Goal: Task Accomplishment & Management: Manage account settings

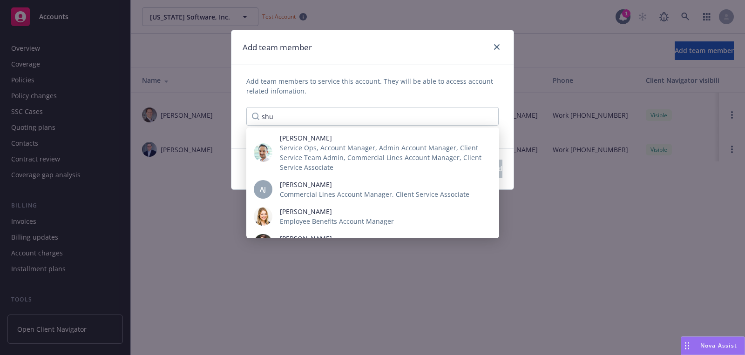
scroll to position [250, 0]
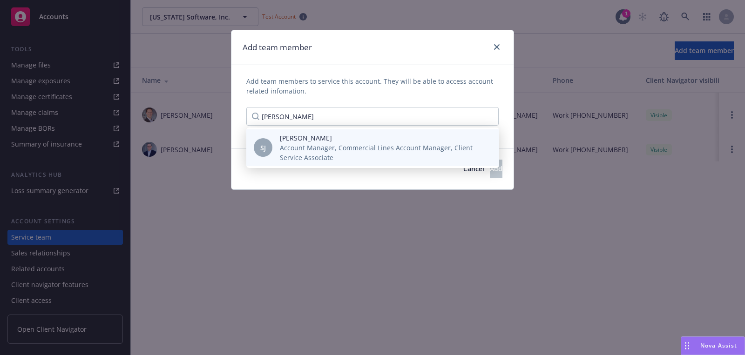
type input "[PERSON_NAME]"
click at [384, 150] on span "Account Manager, Commercial Lines Account Manager, Client Service Associate" at bounding box center [382, 153] width 204 height 20
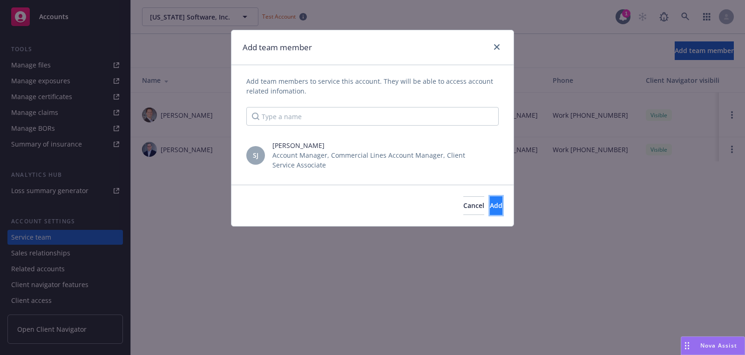
click at [490, 199] on button "Add" at bounding box center [496, 205] width 13 height 19
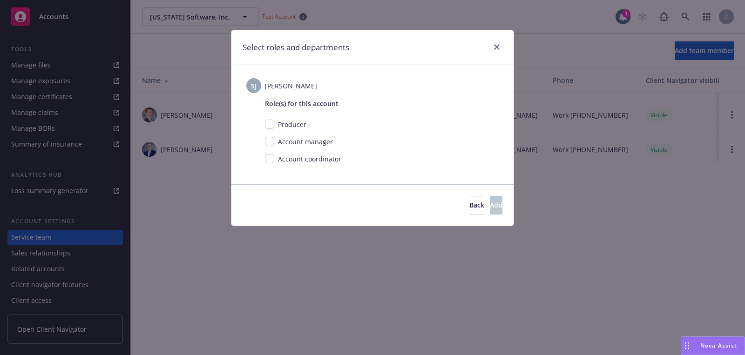
click at [272, 150] on div "Account manager" at bounding box center [382, 145] width 234 height 17
click at [272, 143] on input "checkbox" at bounding box center [269, 141] width 9 height 9
checkbox input "true"
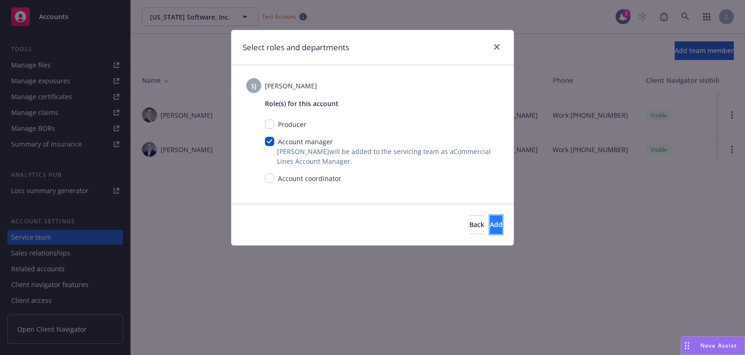
click at [498, 229] on button "Add" at bounding box center [496, 225] width 13 height 19
